Goal: Task Accomplishment & Management: Manage account settings

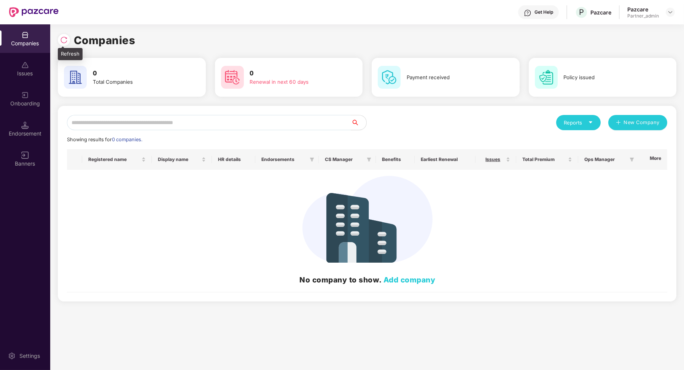
click at [63, 35] on div at bounding box center [64, 40] width 12 height 12
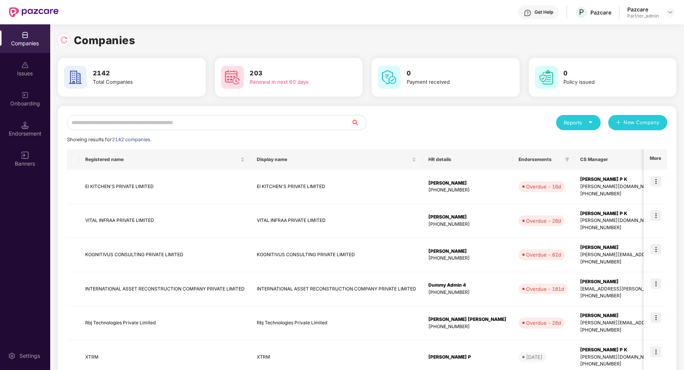
click at [191, 117] on input "text" at bounding box center [209, 122] width 284 height 15
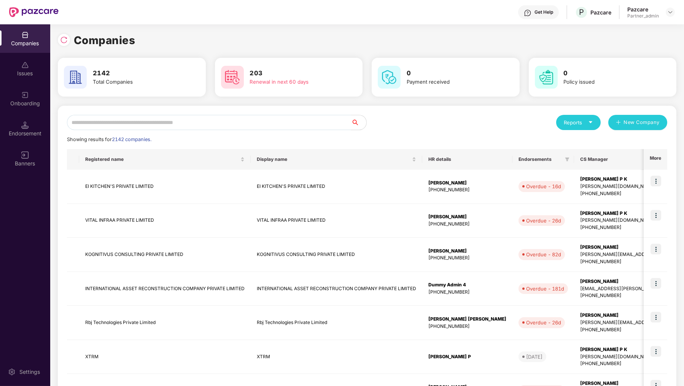
click at [131, 120] on input "text" at bounding box center [209, 122] width 284 height 15
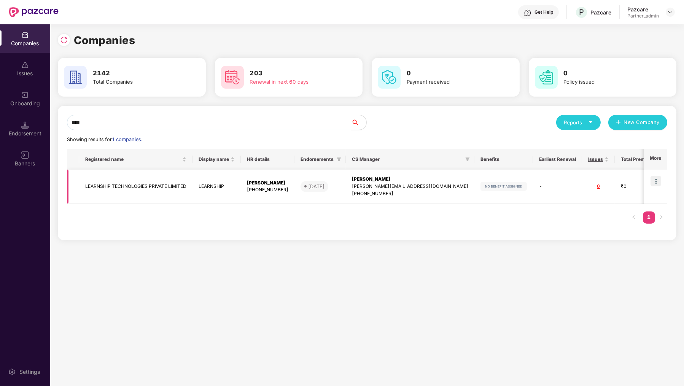
type input "****"
click at [658, 177] on img at bounding box center [656, 181] width 11 height 11
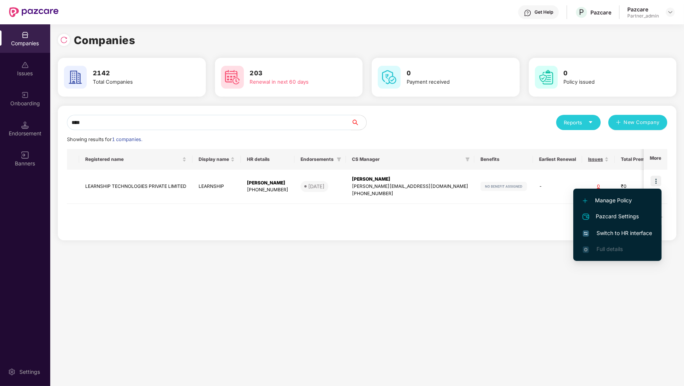
click at [625, 237] on span "Switch to HR interface" at bounding box center [617, 233] width 69 height 8
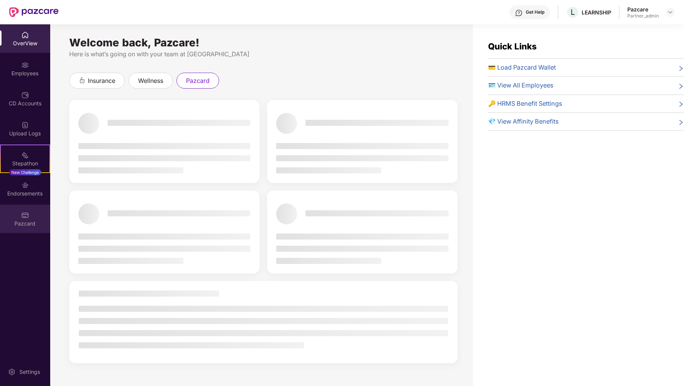
click at [8, 224] on div "Pazcard" at bounding box center [25, 224] width 50 height 8
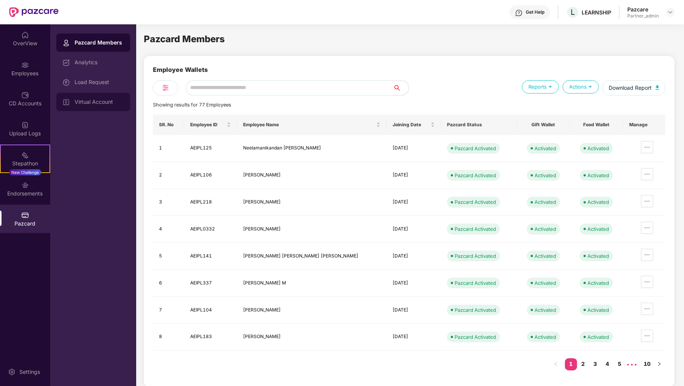
click at [97, 101] on div "Virtual Account" at bounding box center [99, 102] width 49 height 6
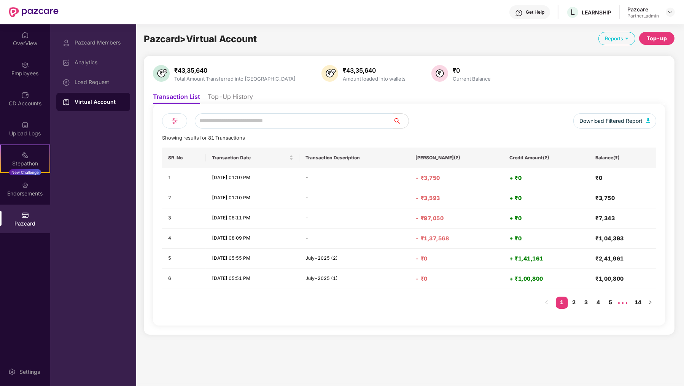
click at [238, 100] on li "Top-Up History" at bounding box center [230, 98] width 45 height 11
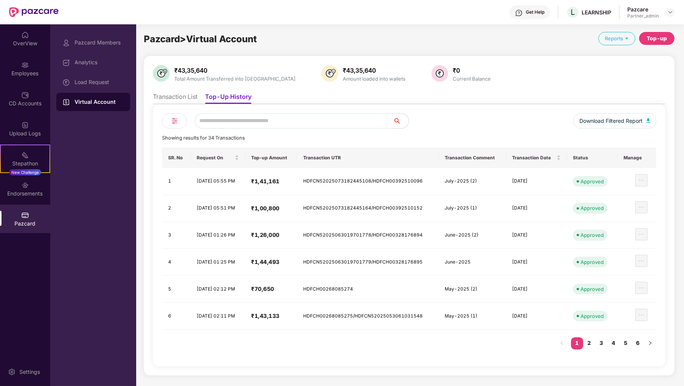
click at [663, 38] on div "Top-up" at bounding box center [657, 38] width 20 height 8
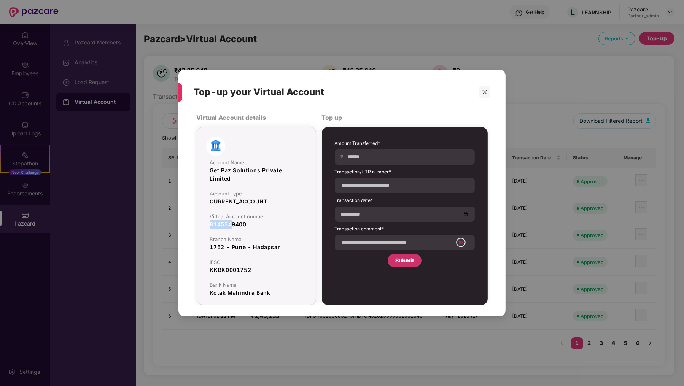
drag, startPoint x: 210, startPoint y: 225, endPoint x: 231, endPoint y: 226, distance: 21.8
click at [231, 226] on div "8145349400" at bounding box center [256, 224] width 93 height 8
copy div "814534"
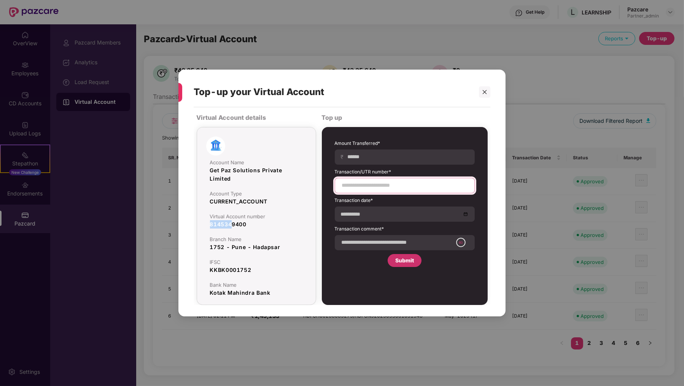
click at [361, 185] on input at bounding box center [404, 186] width 127 height 8
paste input "**********"
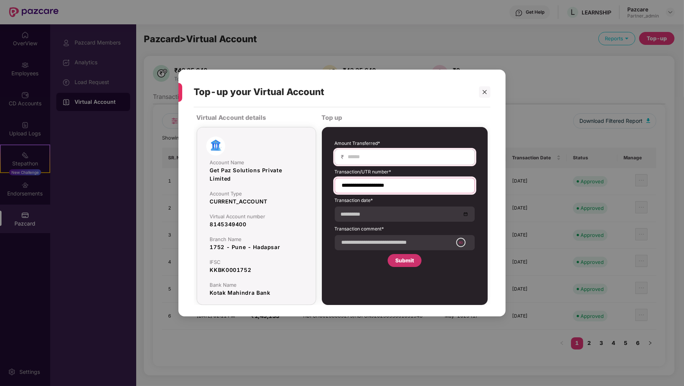
type input "**********"
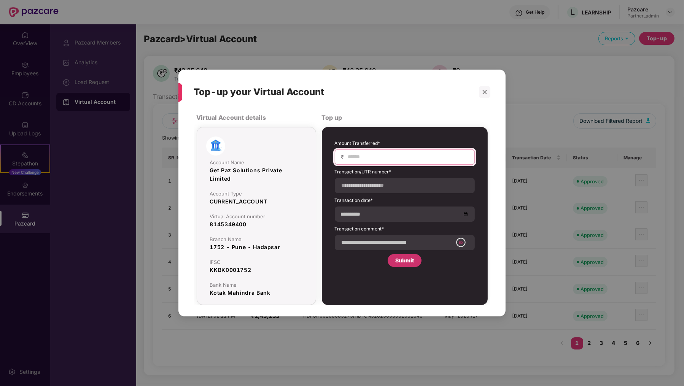
click at [405, 161] on input at bounding box center [408, 157] width 121 height 8
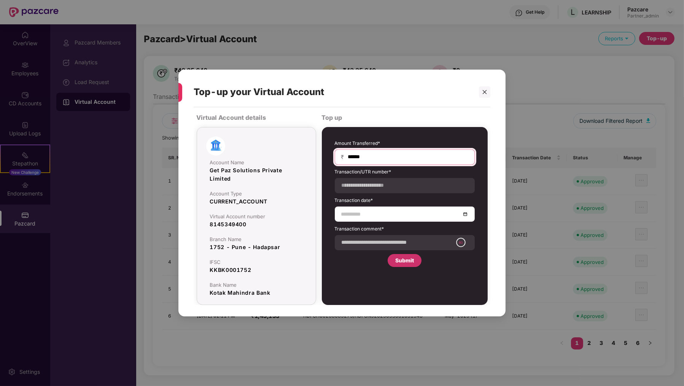
type input "******"
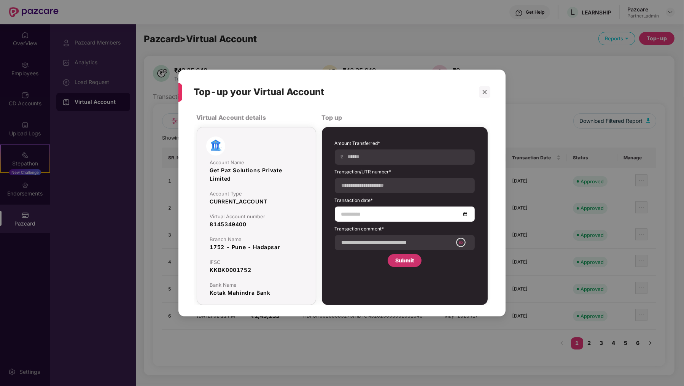
click at [395, 209] on div at bounding box center [405, 214] width 140 height 15
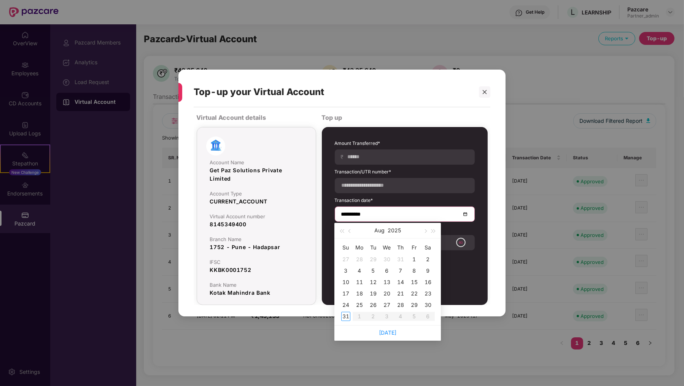
type input "**********"
click at [414, 307] on div "29" at bounding box center [414, 305] width 9 height 9
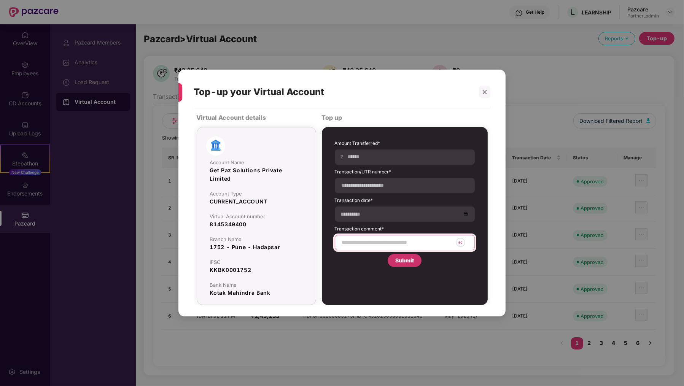
click at [378, 240] on input at bounding box center [397, 243] width 112 height 8
type input "**********"
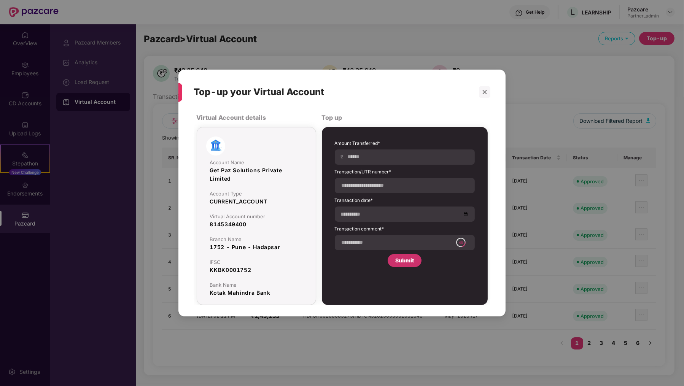
click at [411, 261] on div "Submit" at bounding box center [404, 261] width 19 height 8
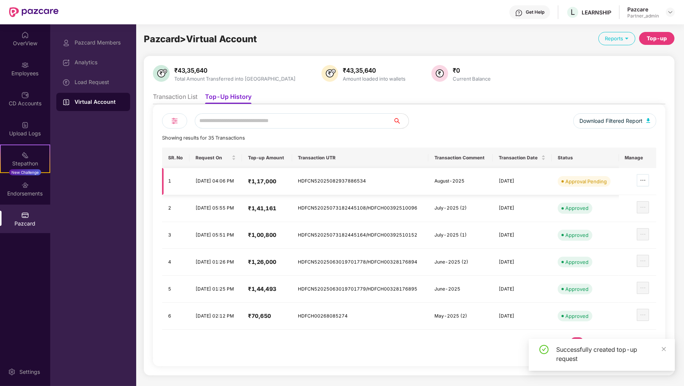
click at [646, 179] on icon "ellipsis" at bounding box center [643, 180] width 6 height 6
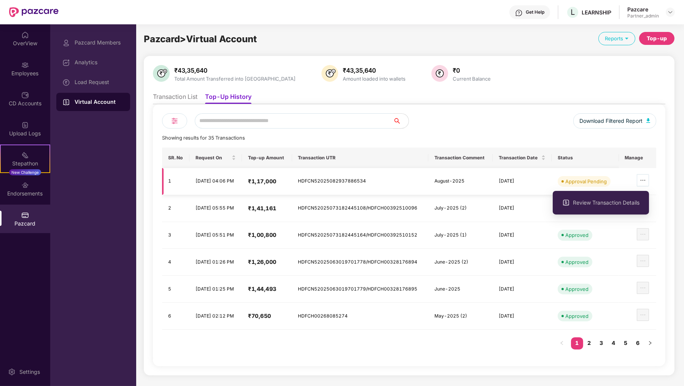
click at [645, 183] on button "button" at bounding box center [643, 180] width 12 height 12
click at [624, 209] on li "Review Transaction Details" at bounding box center [601, 203] width 96 height 16
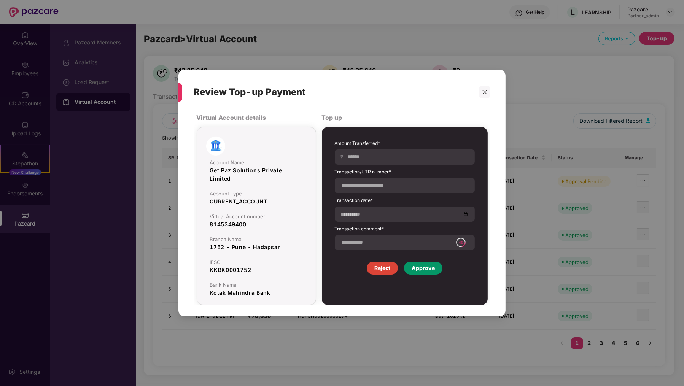
click at [423, 266] on div "Approve" at bounding box center [423, 268] width 23 height 8
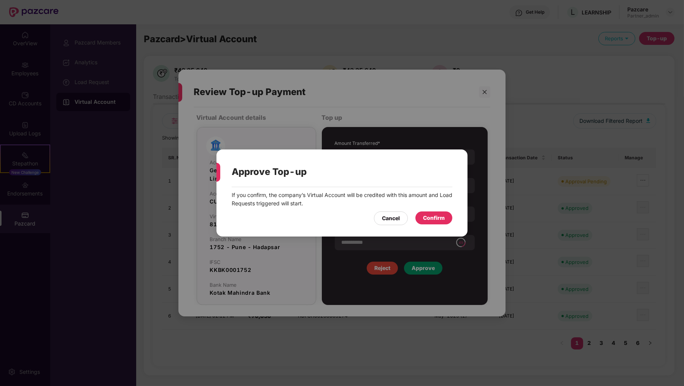
click at [431, 226] on div "If you confirm, the company’s Virtual Account will be credited with this amount…" at bounding box center [342, 208] width 251 height 42
click at [432, 219] on div "Confirm" at bounding box center [434, 218] width 22 height 8
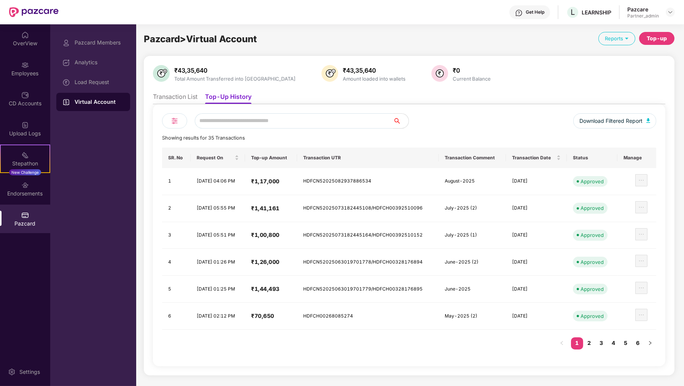
click at [661, 37] on div "Top-up" at bounding box center [657, 38] width 20 height 8
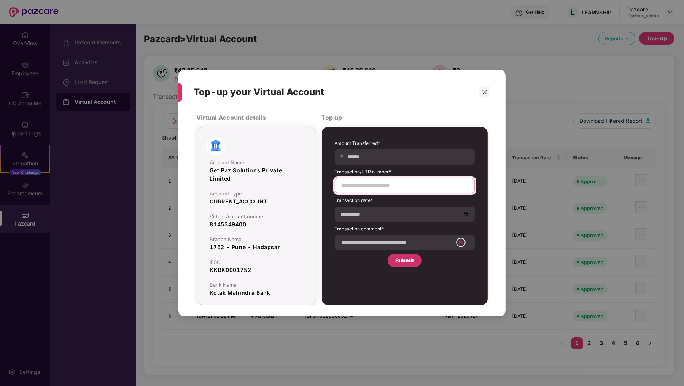
click at [451, 185] on input at bounding box center [404, 186] width 127 height 8
paste input "**********"
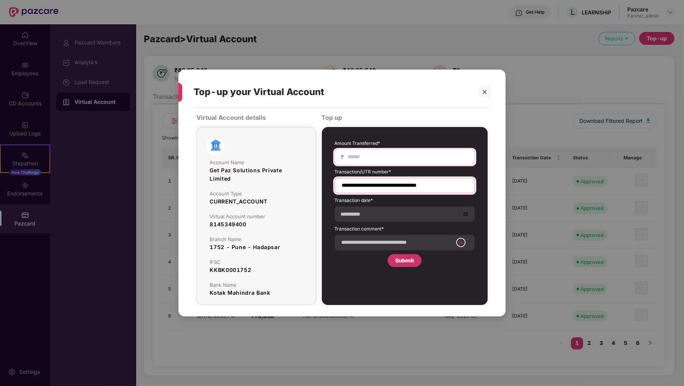
type input "**********"
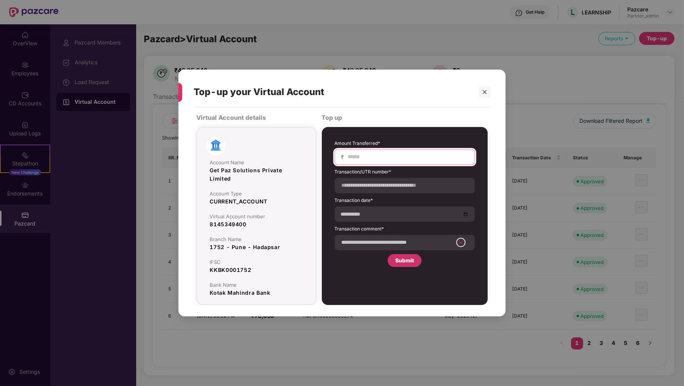
click at [428, 155] on input at bounding box center [408, 157] width 121 height 8
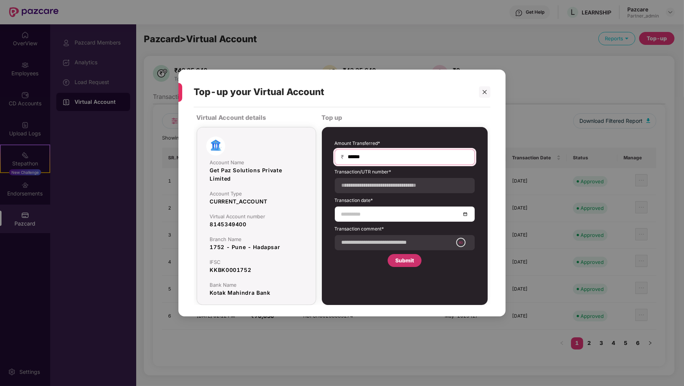
type input "******"
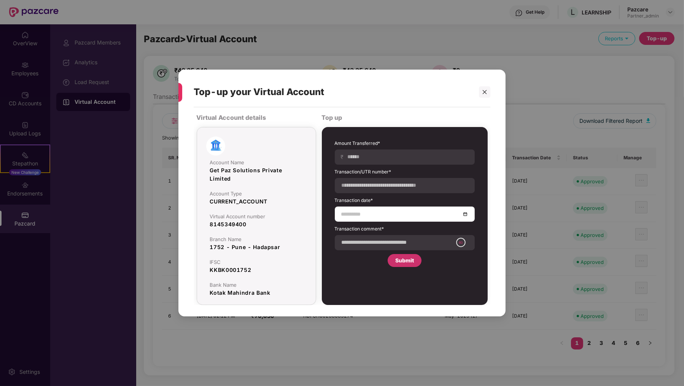
click at [428, 215] on input at bounding box center [401, 214] width 120 height 8
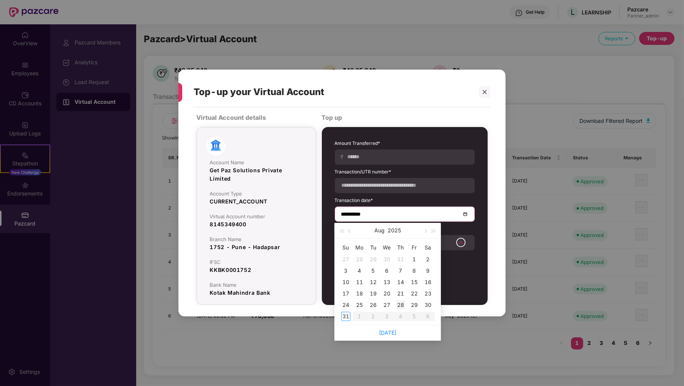
type input "**********"
click at [417, 308] on div "29" at bounding box center [414, 305] width 9 height 9
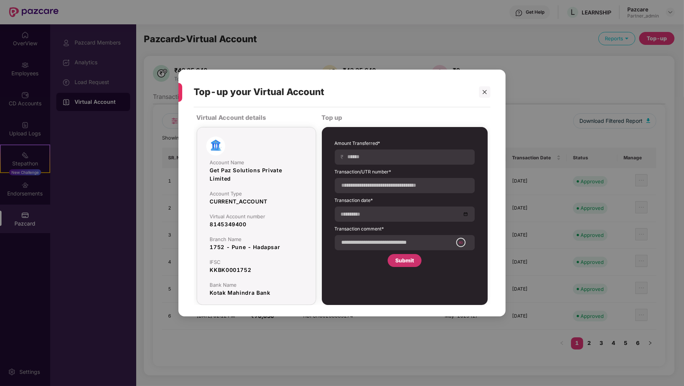
click at [380, 254] on div "**********" at bounding box center [405, 203] width 140 height 127
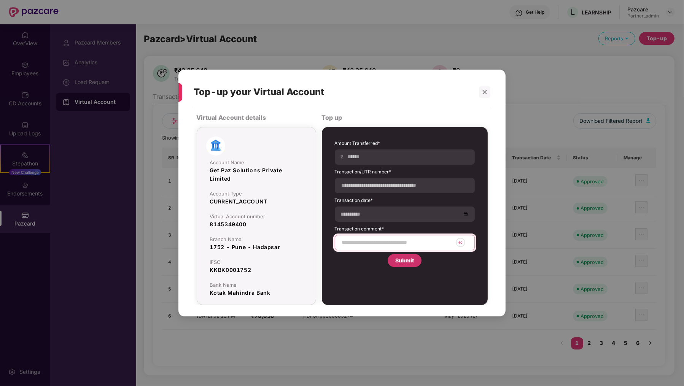
click at [379, 242] on input at bounding box center [397, 243] width 112 height 8
type input "**********"
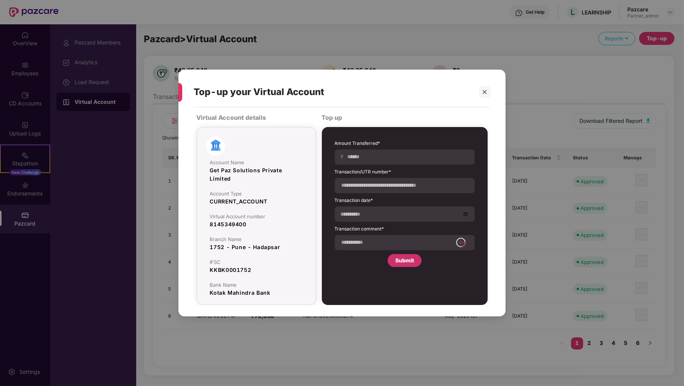
click at [401, 261] on div "Submit" at bounding box center [404, 261] width 19 height 8
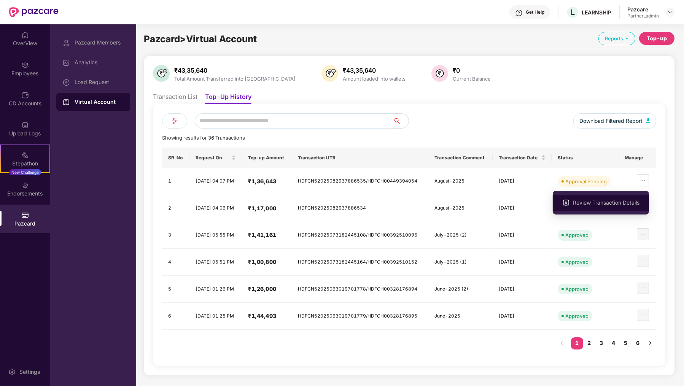
click at [641, 206] on li "Review Transaction Details" at bounding box center [601, 203] width 96 height 16
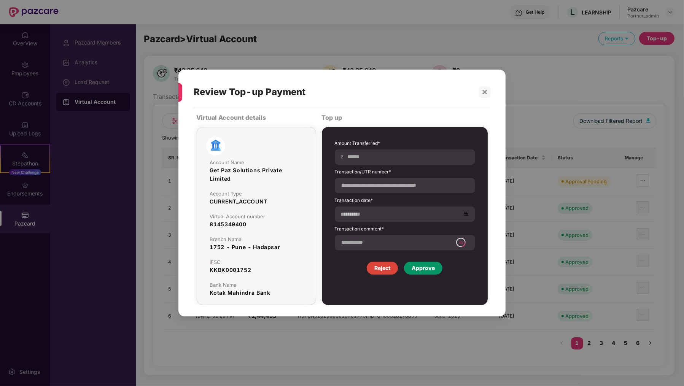
click at [421, 272] on div "Approve" at bounding box center [423, 268] width 38 height 13
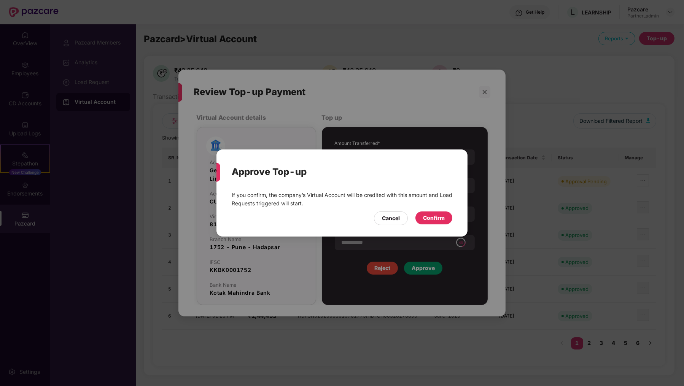
click at [434, 217] on div "Confirm" at bounding box center [434, 218] width 22 height 8
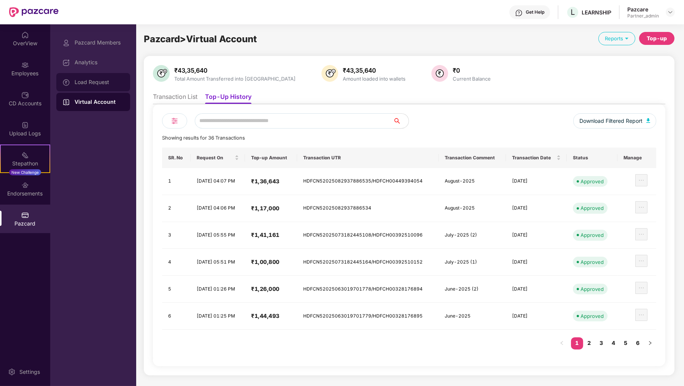
click at [99, 75] on div "Load Request" at bounding box center [93, 82] width 74 height 18
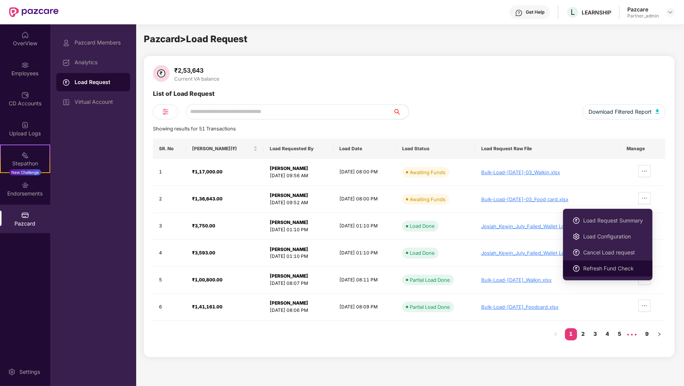
click at [624, 266] on span "Refresh Fund Check" at bounding box center [614, 269] width 60 height 8
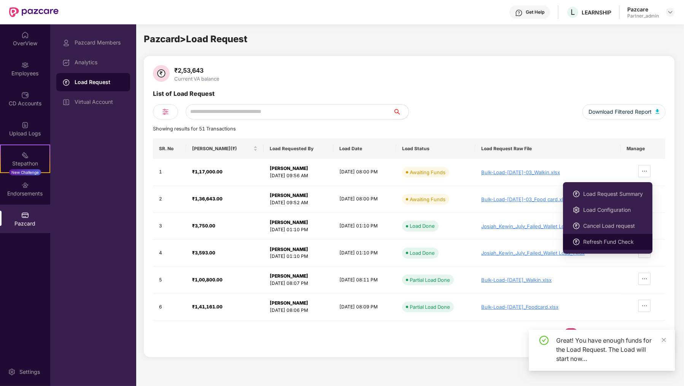
click at [631, 244] on span "Refresh Fund Check" at bounding box center [614, 242] width 60 height 8
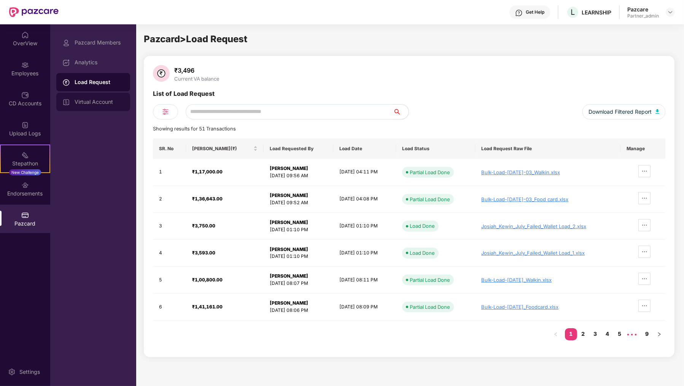
click at [100, 104] on div "Virtual Account" at bounding box center [99, 102] width 49 height 6
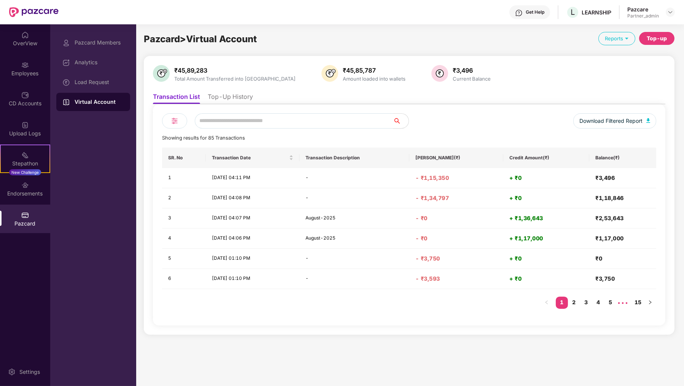
click at [119, 72] on div "Pazcard Members Analytics Load Request Virtual Account" at bounding box center [93, 72] width 74 height 78
click at [110, 85] on div "Load Request" at bounding box center [93, 82] width 74 height 18
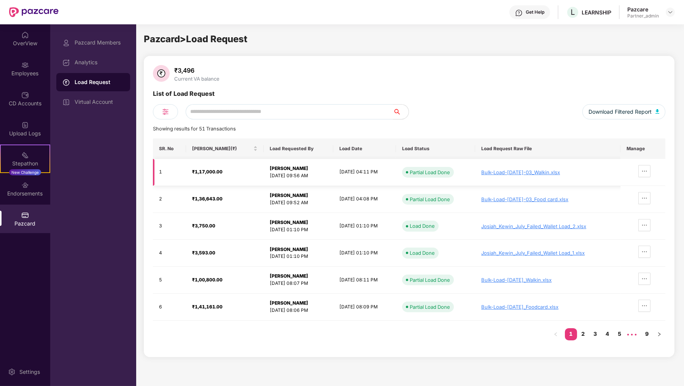
click at [513, 174] on div "Bulk-Load-[DATE]-03_Walkin.xlsx" at bounding box center [548, 172] width 133 height 6
click at [647, 169] on icon "ellipsis" at bounding box center [645, 171] width 6 height 6
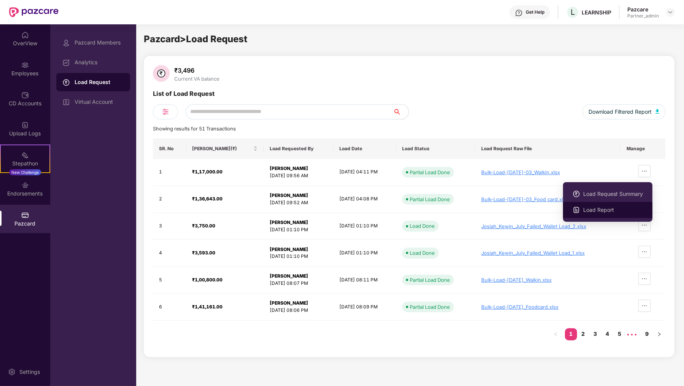
click at [616, 211] on span "Load Report" at bounding box center [614, 210] width 60 height 8
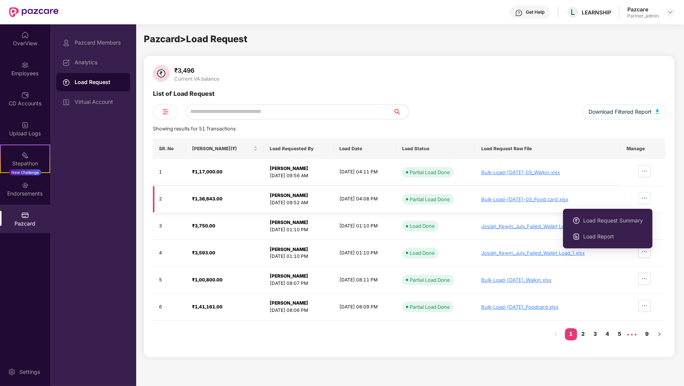
click at [646, 197] on icon "ellipsis" at bounding box center [645, 198] width 6 height 6
click at [612, 237] on span "Load Report" at bounding box center [614, 237] width 60 height 8
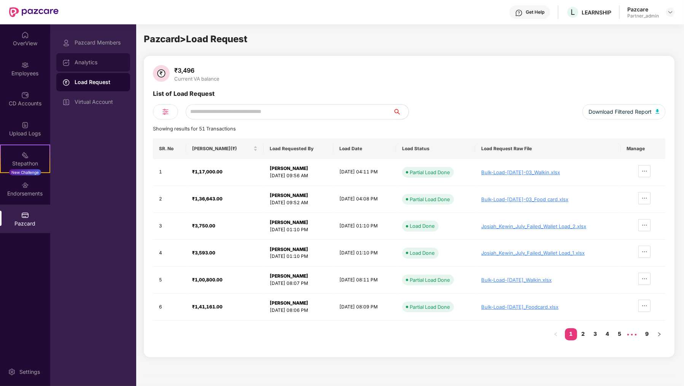
click at [89, 53] on div "Analytics" at bounding box center [93, 62] width 74 height 18
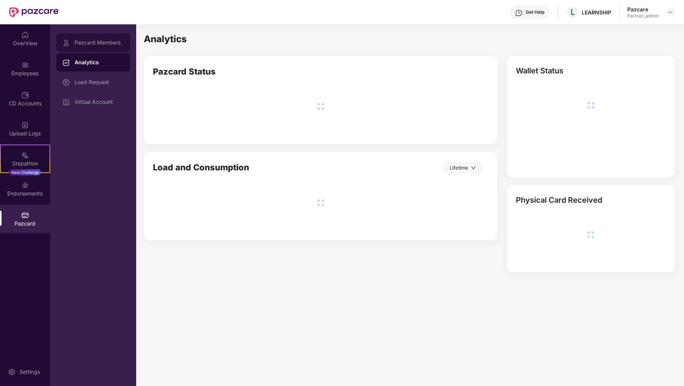
click at [90, 43] on div "Pazcard Members" at bounding box center [99, 43] width 49 height 6
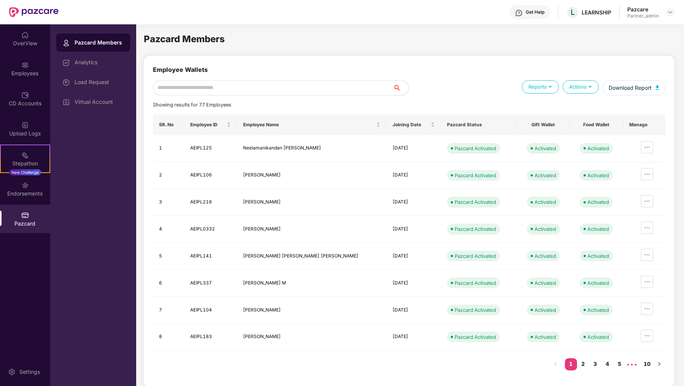
click at [244, 79] on div "Employee Wallets" at bounding box center [409, 72] width 513 height 15
click at [243, 82] on input "text" at bounding box center [273, 87] width 241 height 15
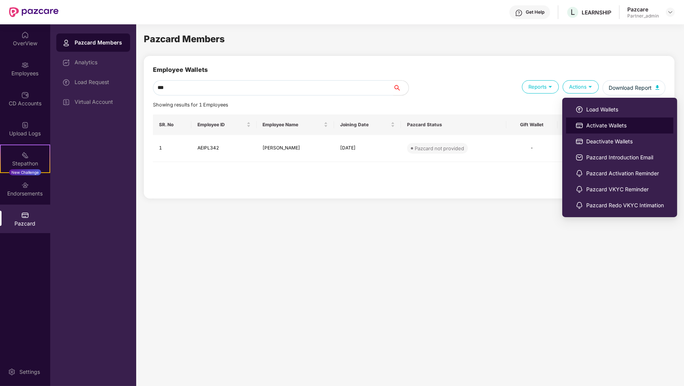
type input "***"
click at [587, 122] on span "Activate Wallets" at bounding box center [626, 125] width 78 height 8
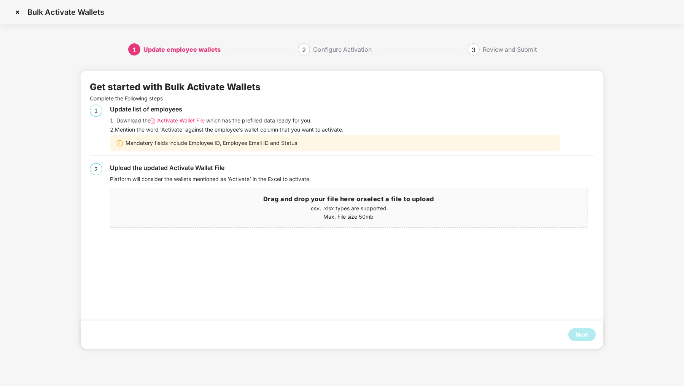
click at [175, 118] on span "Activate Wallet File" at bounding box center [181, 120] width 48 height 8
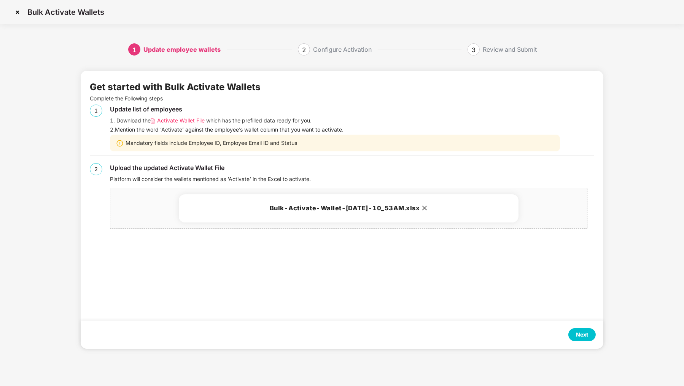
click at [580, 337] on div "Next" at bounding box center [582, 335] width 12 height 8
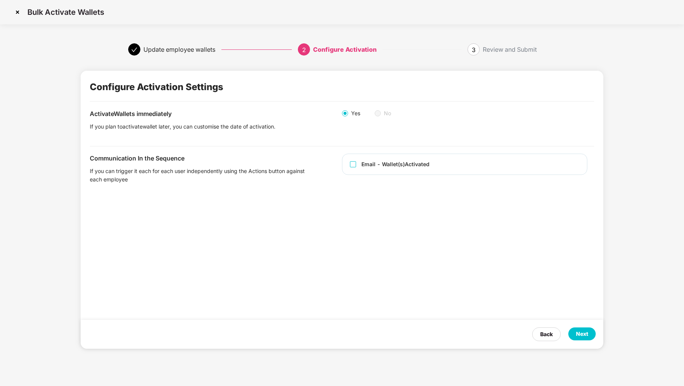
click at [422, 173] on div "Email - Wallet(s) Activated" at bounding box center [465, 164] width 246 height 21
click at [422, 165] on div "Email - Wallet(s) Activated" at bounding box center [396, 164] width 68 height 8
click at [574, 328] on div "Next" at bounding box center [582, 334] width 27 height 13
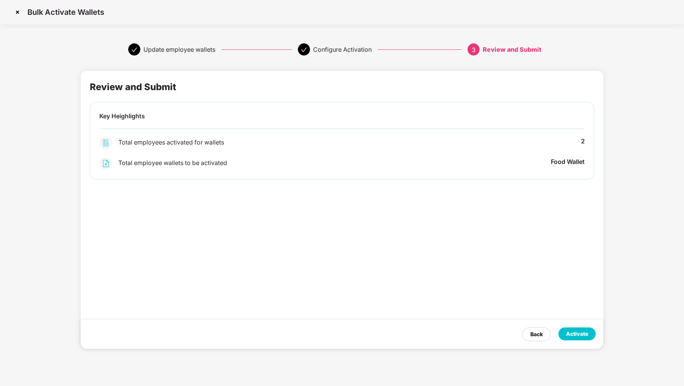
click at [574, 328] on div "Activate" at bounding box center [577, 334] width 37 height 13
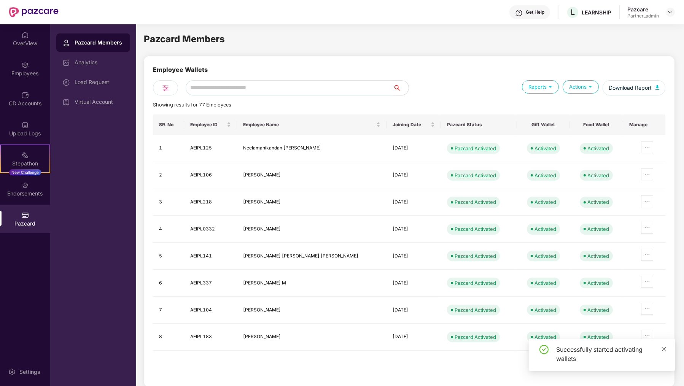
click at [665, 352] on icon "close" at bounding box center [664, 349] width 5 height 5
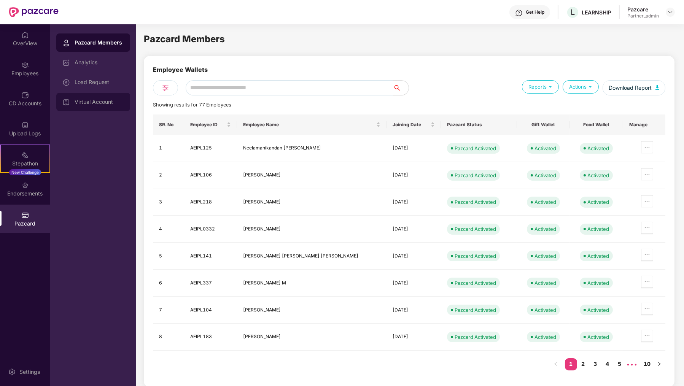
click at [107, 96] on div "Virtual Account" at bounding box center [93, 102] width 74 height 18
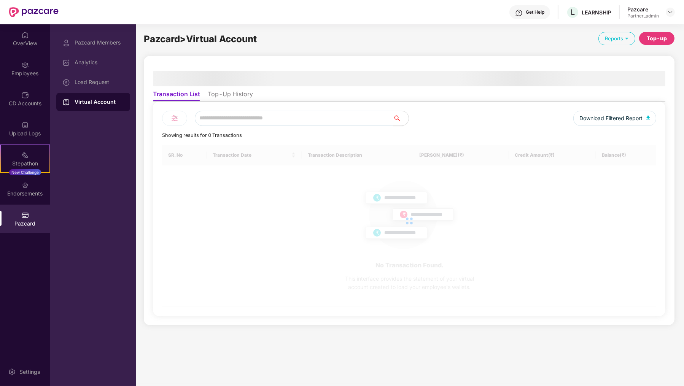
click at [107, 78] on div "Load Request" at bounding box center [93, 82] width 74 height 18
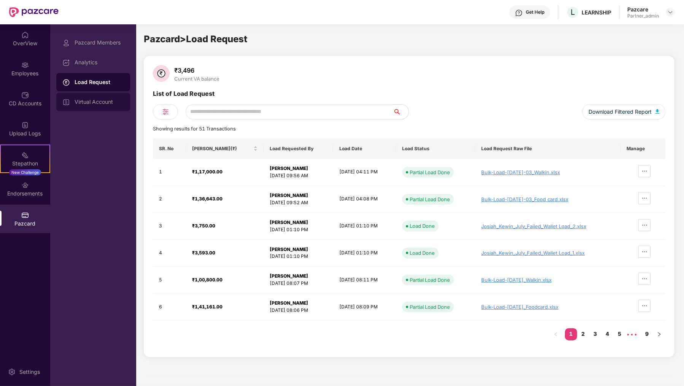
click at [106, 109] on div "Virtual Account" at bounding box center [93, 102] width 74 height 18
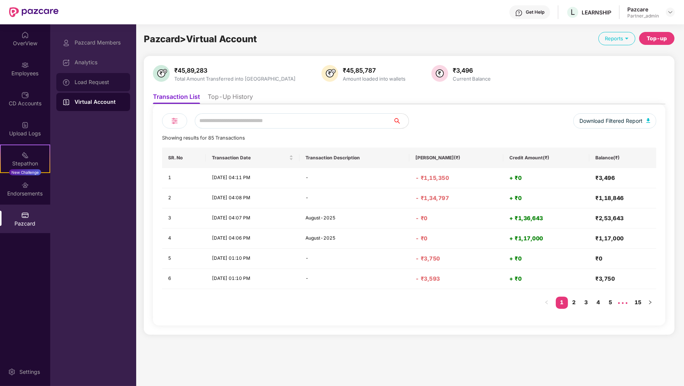
click at [113, 81] on div "Load Request" at bounding box center [99, 82] width 49 height 6
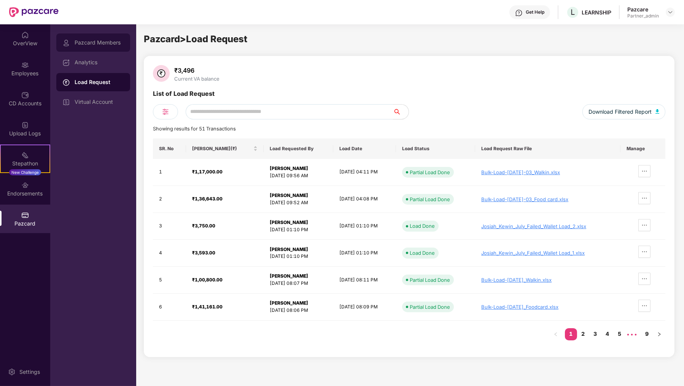
click at [114, 47] on div "Pazcard Members" at bounding box center [93, 42] width 74 height 18
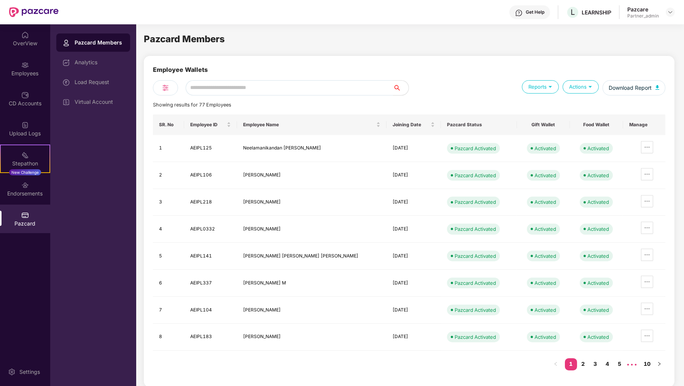
click at [392, 44] on div "Pazcard Members" at bounding box center [409, 39] width 531 height 14
click at [208, 87] on input "text" at bounding box center [290, 87] width 208 height 15
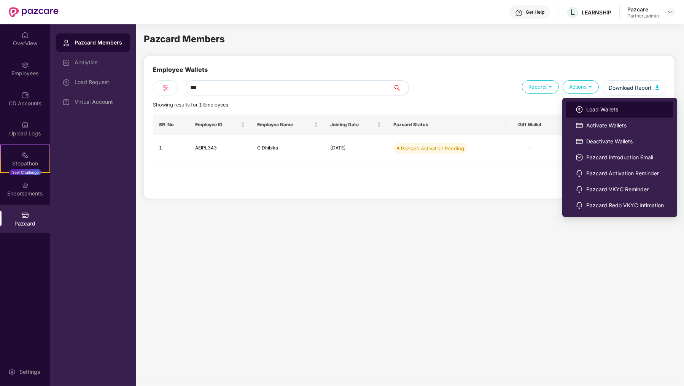
type input "***"
click at [577, 109] on img at bounding box center [580, 110] width 8 height 8
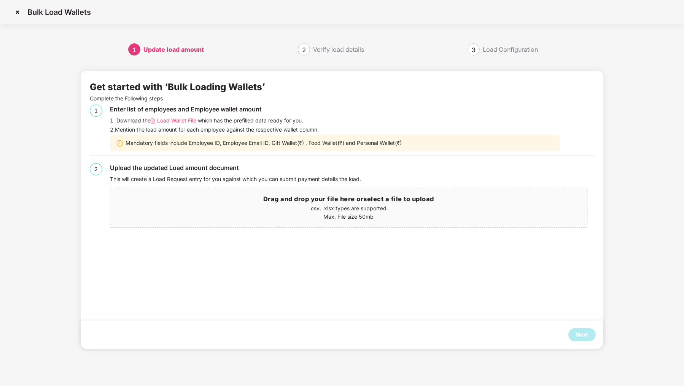
click at [177, 119] on span "Load Wallet File" at bounding box center [176, 120] width 39 height 8
click at [174, 123] on span "Load Wallet File" at bounding box center [176, 120] width 39 height 8
click at [14, 10] on img at bounding box center [17, 12] width 12 height 12
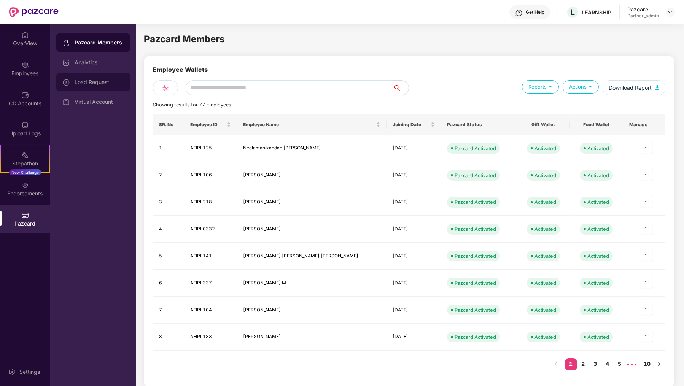
click at [101, 78] on div "Load Request" at bounding box center [93, 82] width 74 height 18
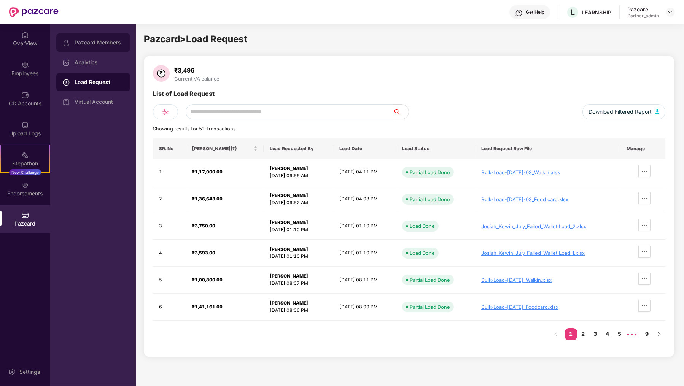
click at [111, 45] on div "Pazcard Members" at bounding box center [99, 43] width 49 height 6
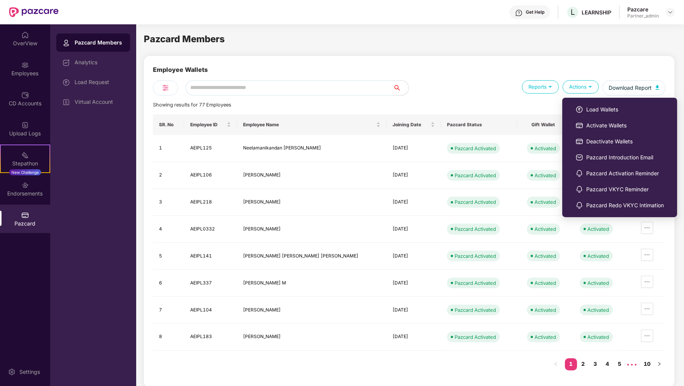
click at [589, 99] on ul "Load Wallets Activate Wallets Deactivate Wallets Pazcard Introduction Email Paz…" at bounding box center [620, 158] width 115 height 120
click at [589, 102] on li "Load Wallets" at bounding box center [619, 110] width 107 height 16
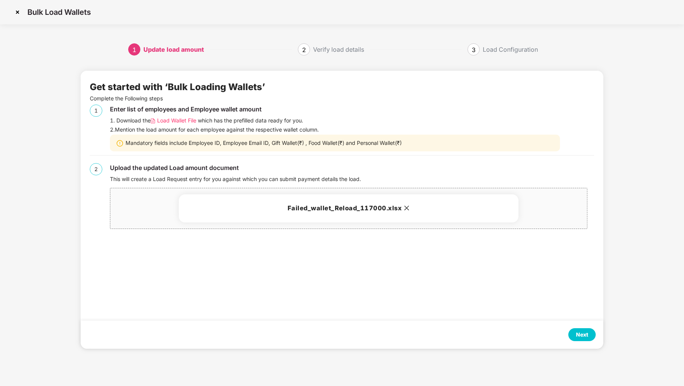
click at [583, 334] on div "Next" at bounding box center [582, 335] width 12 height 8
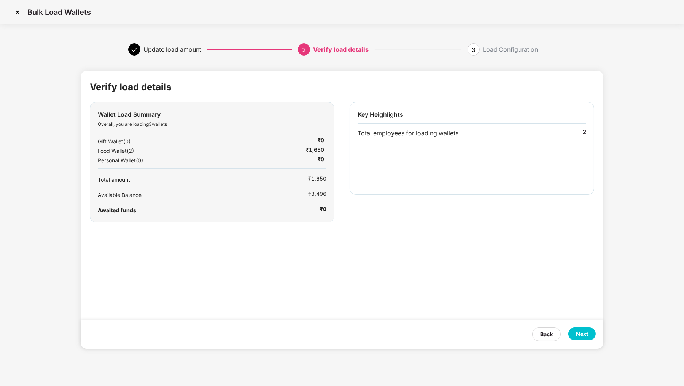
click at [584, 334] on div "Next" at bounding box center [582, 334] width 12 height 8
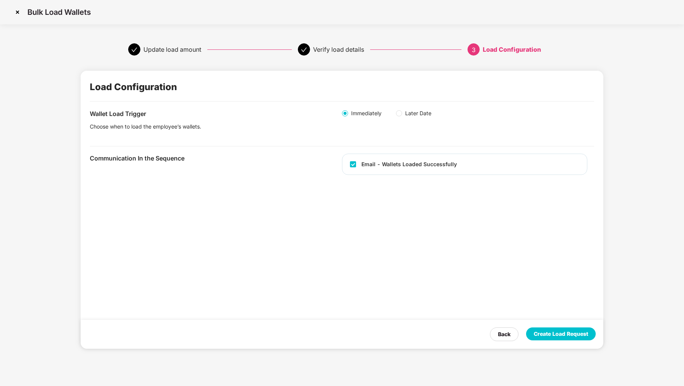
click at [584, 334] on div "Create Load Request" at bounding box center [561, 334] width 54 height 8
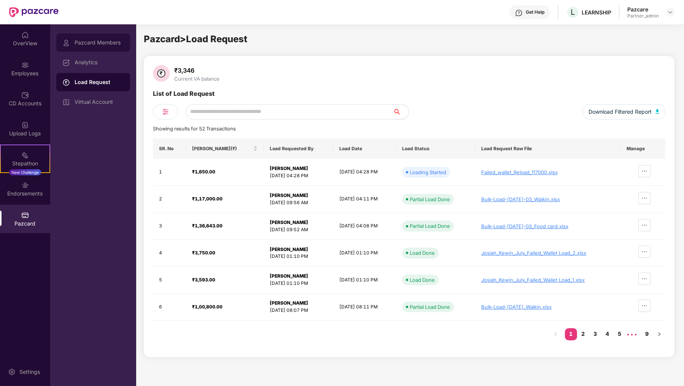
click at [76, 40] on div "Pazcard Members" at bounding box center [99, 43] width 49 height 6
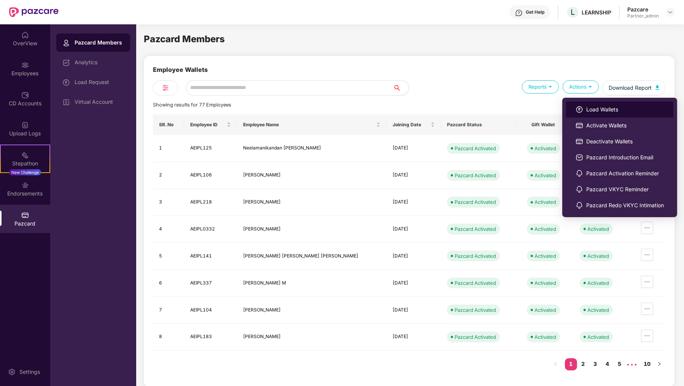
click at [576, 110] on img at bounding box center [580, 110] width 8 height 8
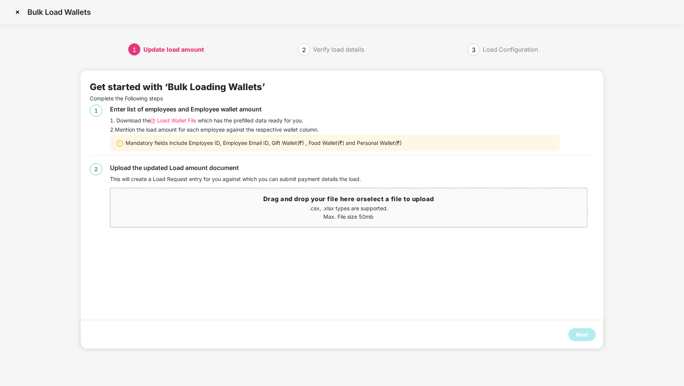
click at [14, 13] on img at bounding box center [17, 12] width 12 height 12
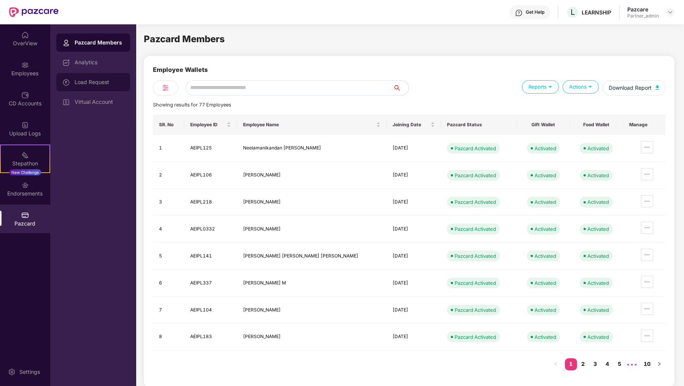
click at [105, 84] on div "Load Request" at bounding box center [99, 82] width 49 height 6
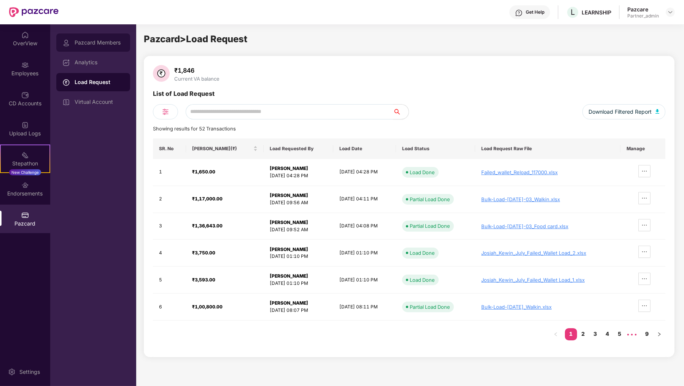
click at [88, 46] on div "Pazcard Members" at bounding box center [93, 42] width 74 height 18
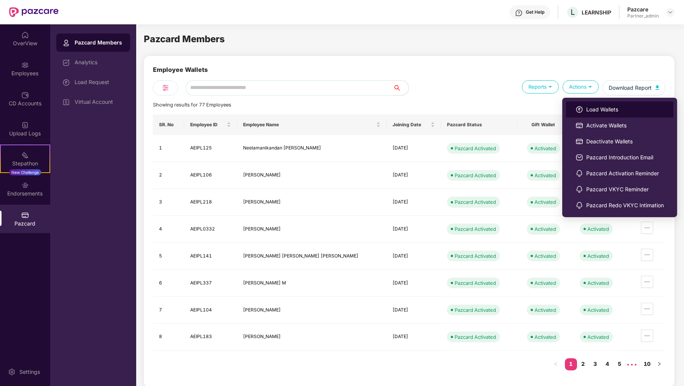
click at [587, 112] on span "Load Wallets" at bounding box center [626, 109] width 78 height 8
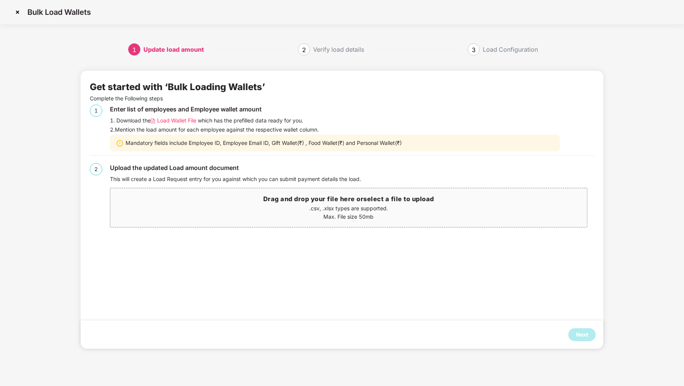
click at [14, 16] on img at bounding box center [17, 12] width 12 height 12
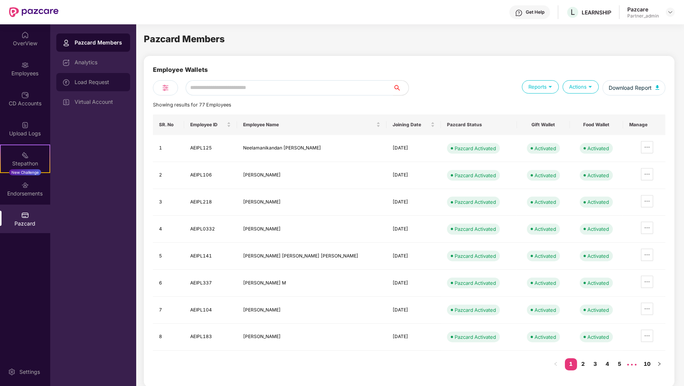
click at [81, 86] on div "Load Request" at bounding box center [93, 82] width 74 height 18
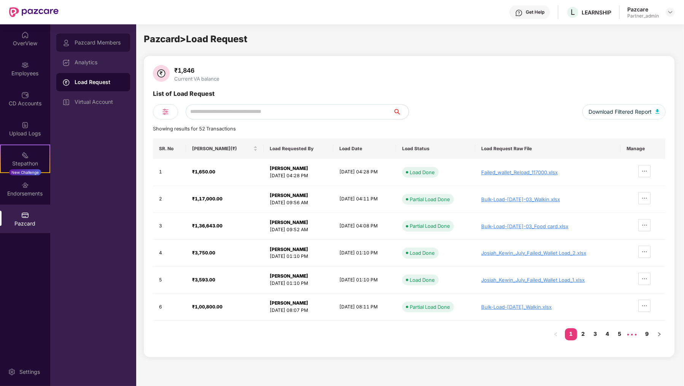
click at [79, 49] on div "Pazcard Members" at bounding box center [93, 42] width 74 height 18
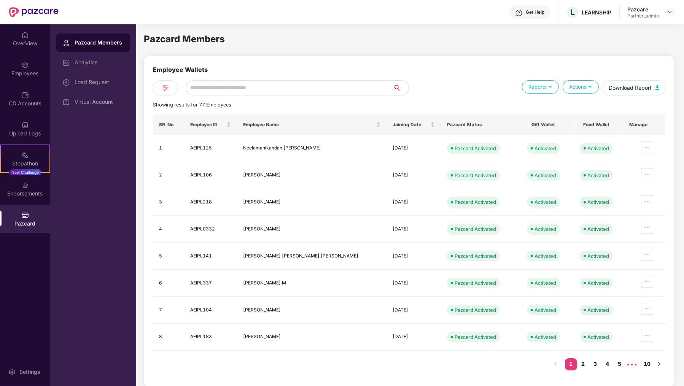
click at [110, 86] on div "Load Request" at bounding box center [93, 82] width 74 height 18
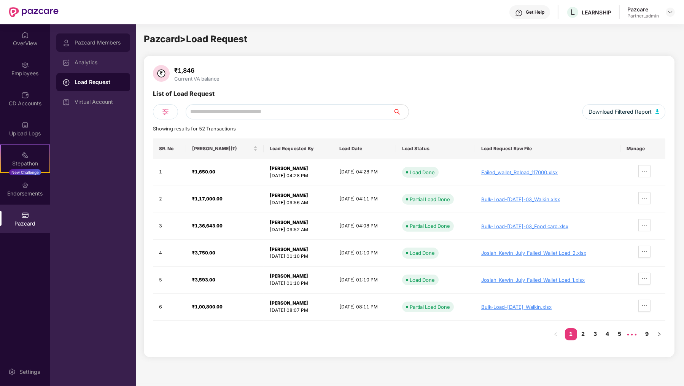
click at [98, 45] on div "Pazcard Members" at bounding box center [99, 43] width 49 height 6
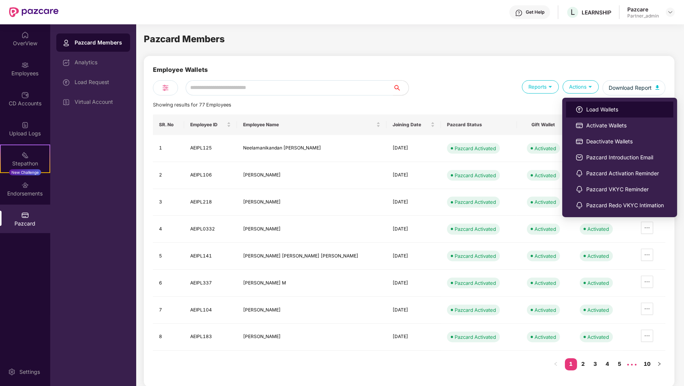
click at [582, 115] on li "Load Wallets" at bounding box center [619, 110] width 107 height 16
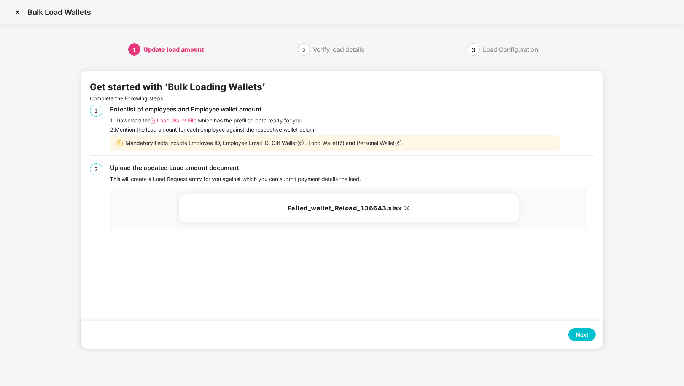
click at [590, 342] on div "Next" at bounding box center [342, 335] width 523 height 28
click at [590, 332] on div "Next" at bounding box center [582, 334] width 27 height 13
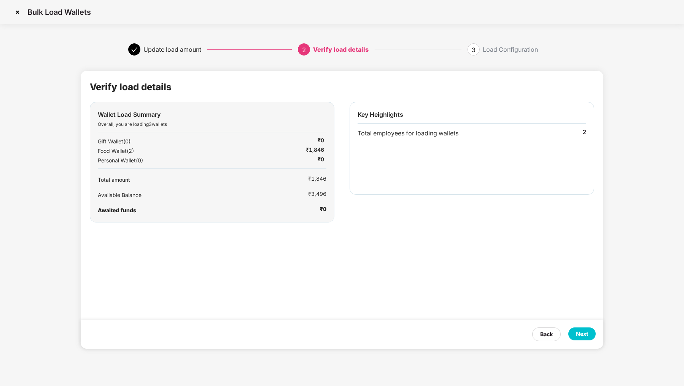
click at [590, 332] on div "Next" at bounding box center [582, 334] width 27 height 13
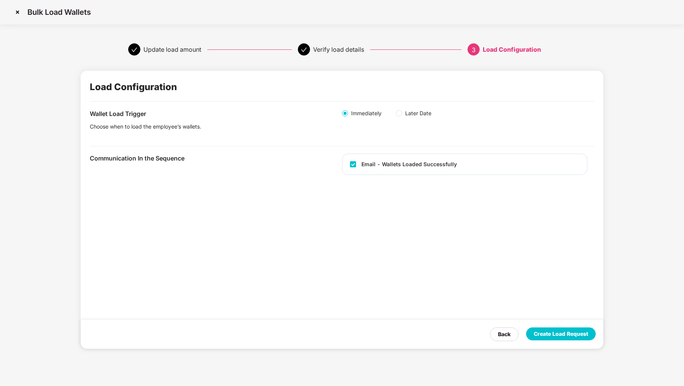
click at [590, 332] on div "Create Load Request" at bounding box center [561, 334] width 70 height 13
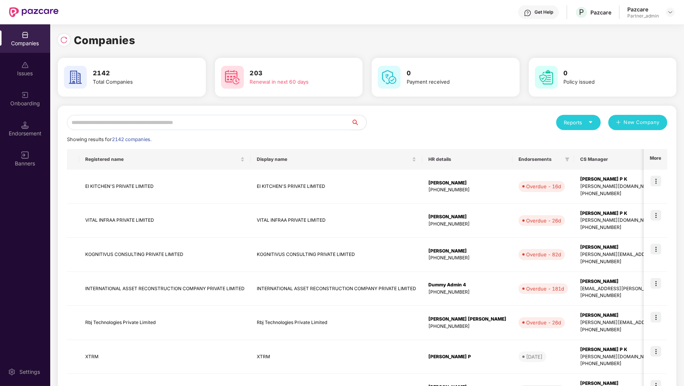
click at [134, 125] on input "text" at bounding box center [209, 122] width 284 height 15
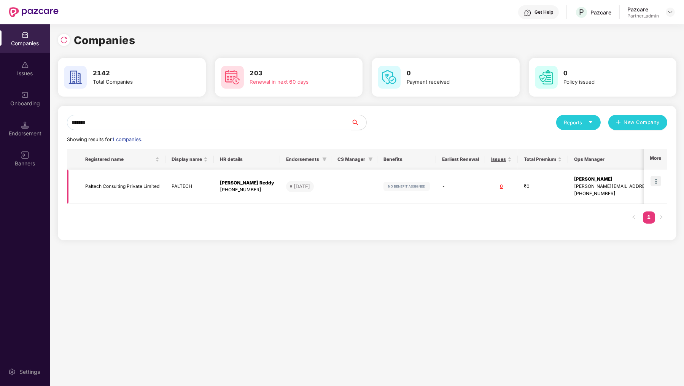
type input "*******"
click at [657, 182] on img at bounding box center [656, 181] width 11 height 11
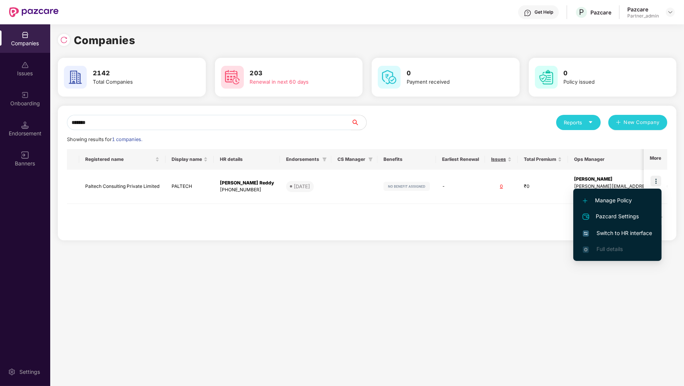
click at [604, 236] on span "Switch to HR interface" at bounding box center [617, 233] width 69 height 8
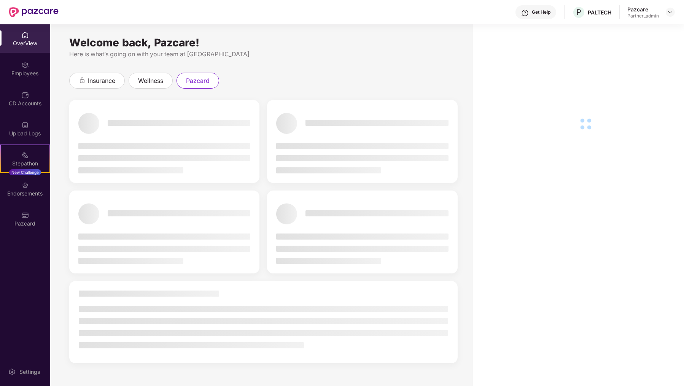
click at [30, 230] on div "Pazcard" at bounding box center [25, 219] width 50 height 29
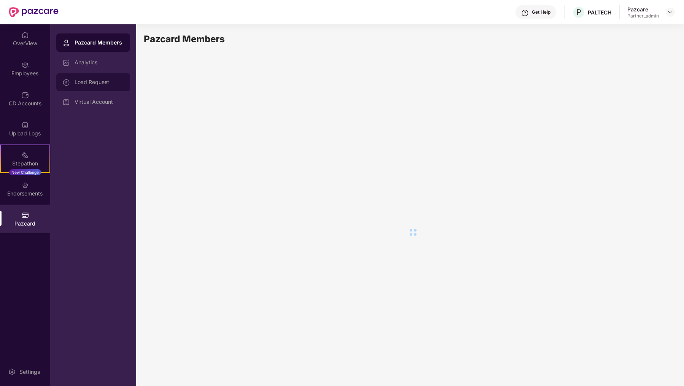
click at [93, 76] on div "Load Request" at bounding box center [93, 82] width 74 height 18
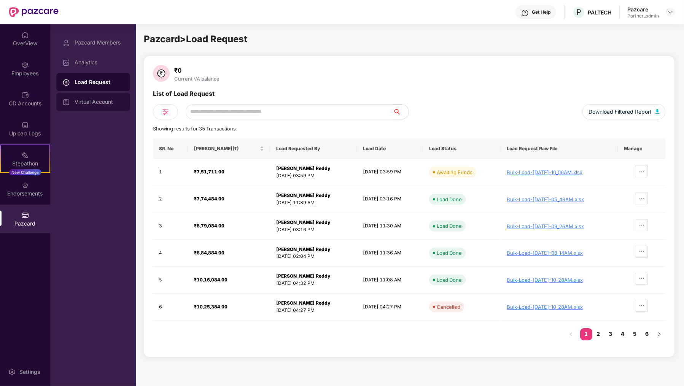
click at [112, 107] on div "Virtual Account" at bounding box center [93, 102] width 74 height 18
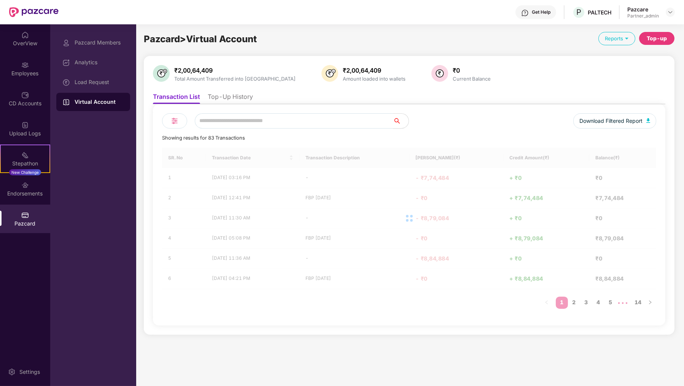
click at [223, 97] on li "Top-Up History" at bounding box center [230, 98] width 45 height 11
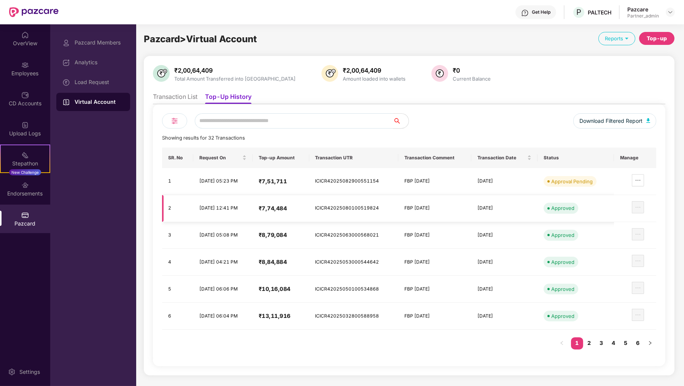
click at [616, 202] on td at bounding box center [635, 208] width 42 height 27
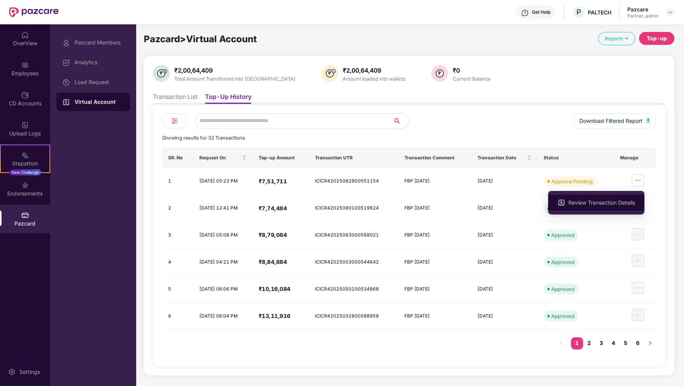
click at [623, 199] on span "Review Transaction Details" at bounding box center [602, 203] width 67 height 8
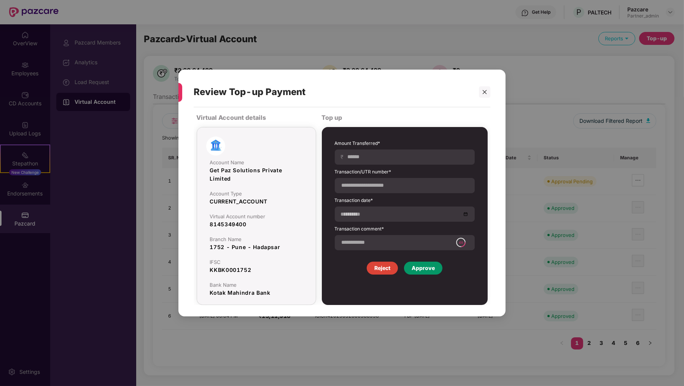
click at [439, 265] on div "Approve" at bounding box center [423, 268] width 38 height 13
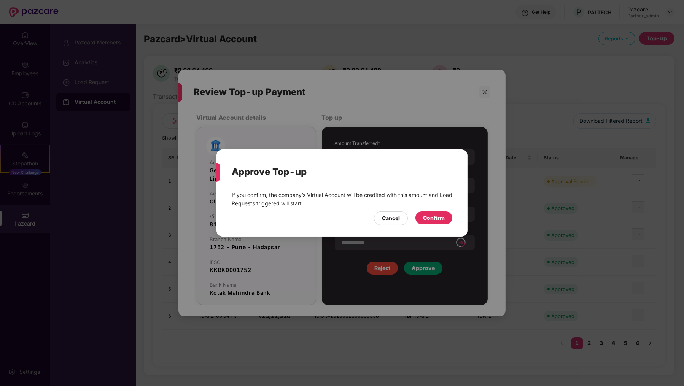
click at [449, 214] on div "Confirm" at bounding box center [434, 218] width 37 height 13
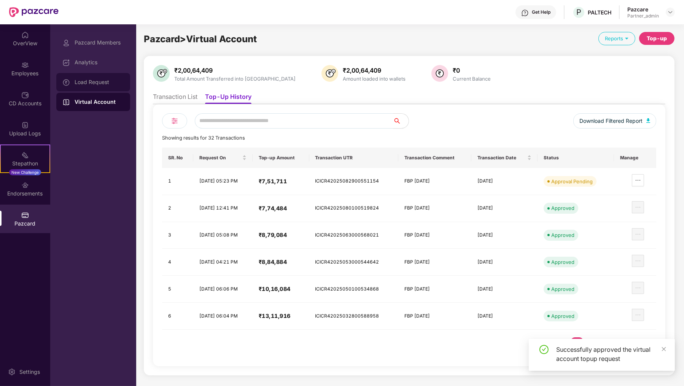
click at [94, 77] on div "Load Request" at bounding box center [93, 82] width 74 height 18
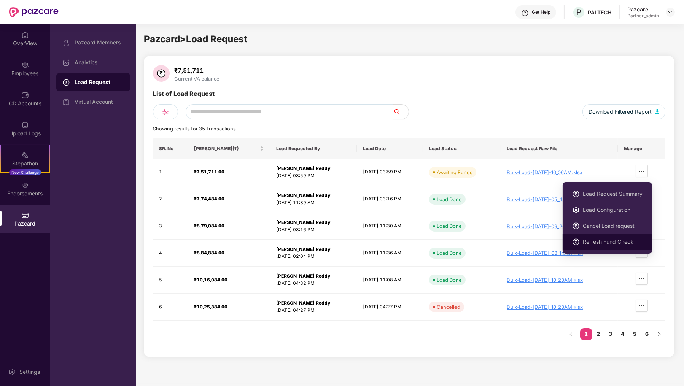
click at [601, 244] on span "Refresh Fund Check" at bounding box center [613, 242] width 60 height 8
